Goal: Task Accomplishment & Management: Complete application form

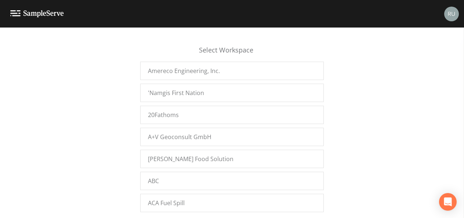
click at [447, 12] on img at bounding box center [451, 14] width 15 height 15
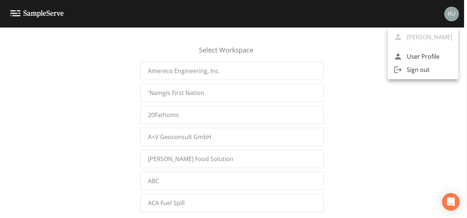
click at [337, 43] on div at bounding box center [233, 109] width 467 height 218
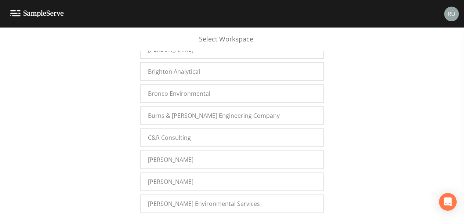
scroll to position [1946, 0]
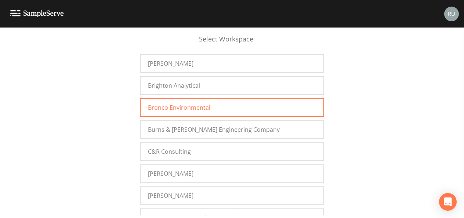
click at [180, 103] on span "Bronco Environmental" at bounding box center [179, 107] width 62 height 9
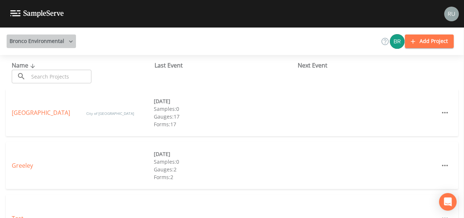
click at [58, 42] on button "Bronco Environmental" at bounding box center [41, 42] width 69 height 14
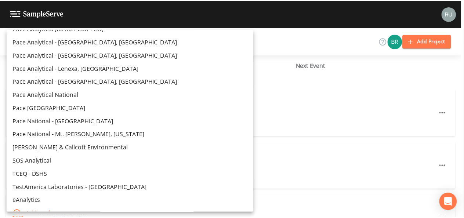
scroll to position [7933, 0]
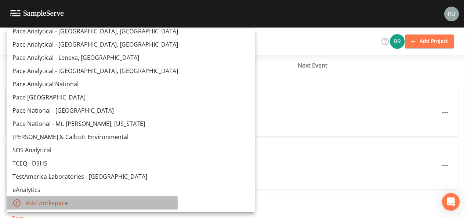
click at [58, 203] on span "Add workspace" at bounding box center [137, 203] width 223 height 9
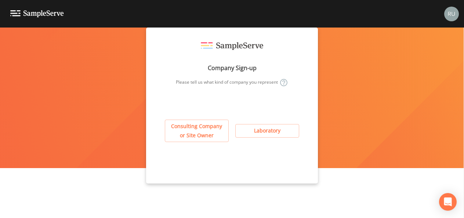
click at [183, 129] on button "Consulting Company or Site Owner" at bounding box center [197, 131] width 64 height 22
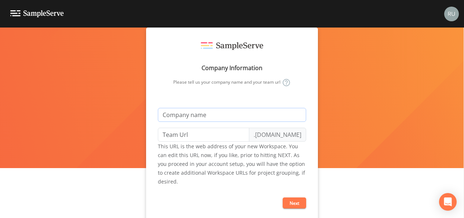
click at [208, 112] on input "text" at bounding box center [232, 115] width 148 height 14
type input "C"
type input "c"
type input "CM"
type input "cm"
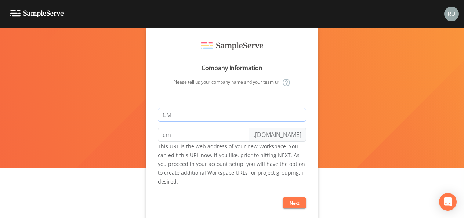
type input "CMU"
type input "cmu"
type input "CMU-G"
type input "cmu-g"
type input "CMU-Ge"
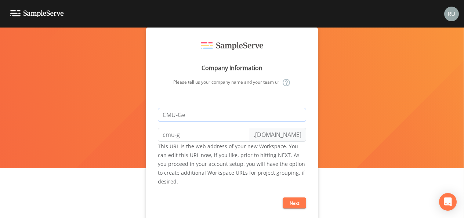
type input "cmu-ge"
type input "CMU-Geo"
type input "cmu-geo"
type input "CMU-Geol"
type input "cmu-geol"
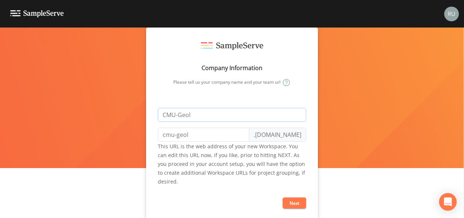
type input "CMU-Geolo"
type input "cmu-geolo"
type input "CMU-Geolog"
type input "cmu-geolog"
type input "CMU-Geology"
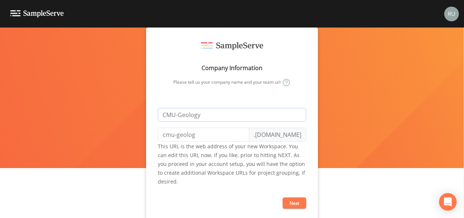
type input "cmu-geology"
type input "CMU-Geology"
click at [289, 200] on button "Next" at bounding box center [295, 203] width 24 height 11
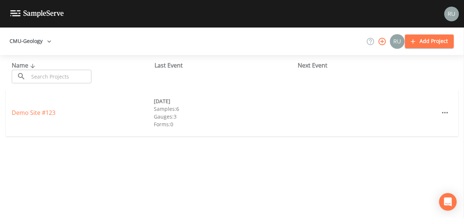
click at [383, 41] on icon "button" at bounding box center [382, 41] width 7 height 7
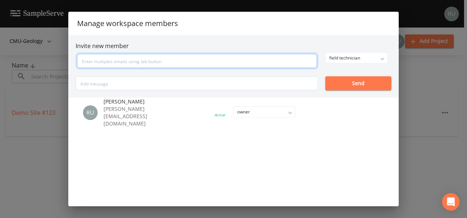
click at [206, 61] on input "text" at bounding box center [197, 61] width 240 height 14
paste input "[EMAIL_ADDRESS][DOMAIN_NAME]"
type input "[EMAIL_ADDRESS][DOMAIN_NAME]"
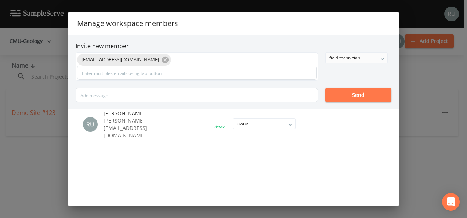
click at [383, 60] on div "field technician" at bounding box center [357, 58] width 62 height 10
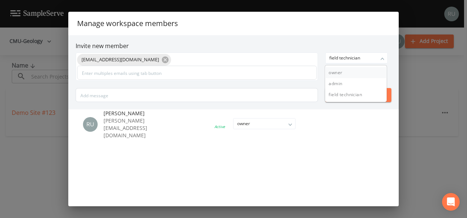
click at [338, 74] on button "owner" at bounding box center [356, 72] width 62 height 11
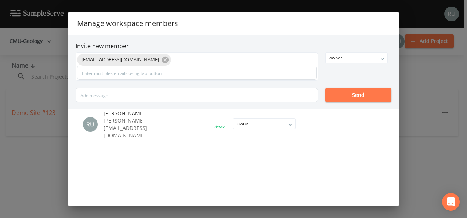
click at [360, 97] on button "Send" at bounding box center [358, 95] width 66 height 14
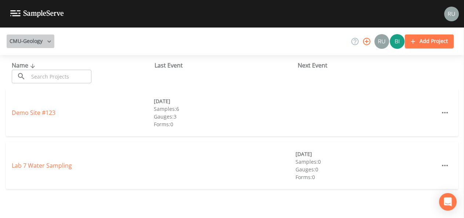
click at [40, 42] on button "CMU-Geology" at bounding box center [31, 42] width 48 height 14
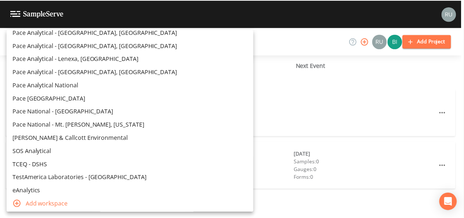
scroll to position [7946, 0]
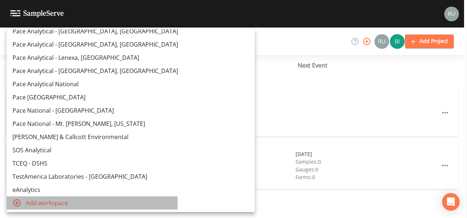
click at [42, 202] on span "Add workspace" at bounding box center [137, 203] width 223 height 9
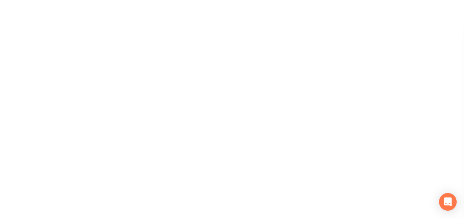
scroll to position [218, 0]
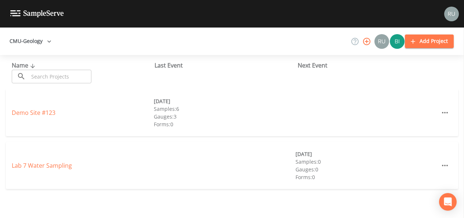
click at [47, 40] on icon "button" at bounding box center [49, 41] width 7 height 7
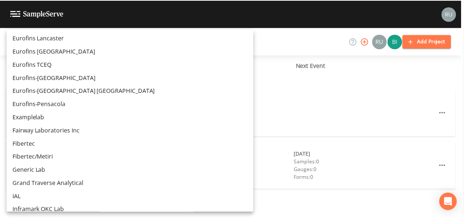
scroll to position [7946, 0]
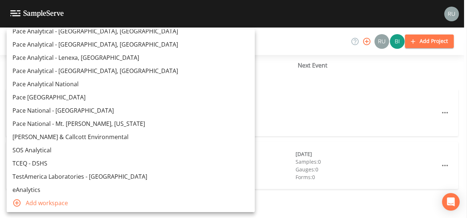
click at [44, 202] on span "Add workspace" at bounding box center [137, 203] width 223 height 9
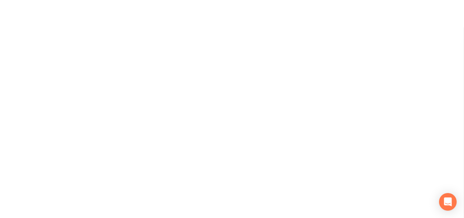
scroll to position [218, 0]
